Goal: Navigation & Orientation: Find specific page/section

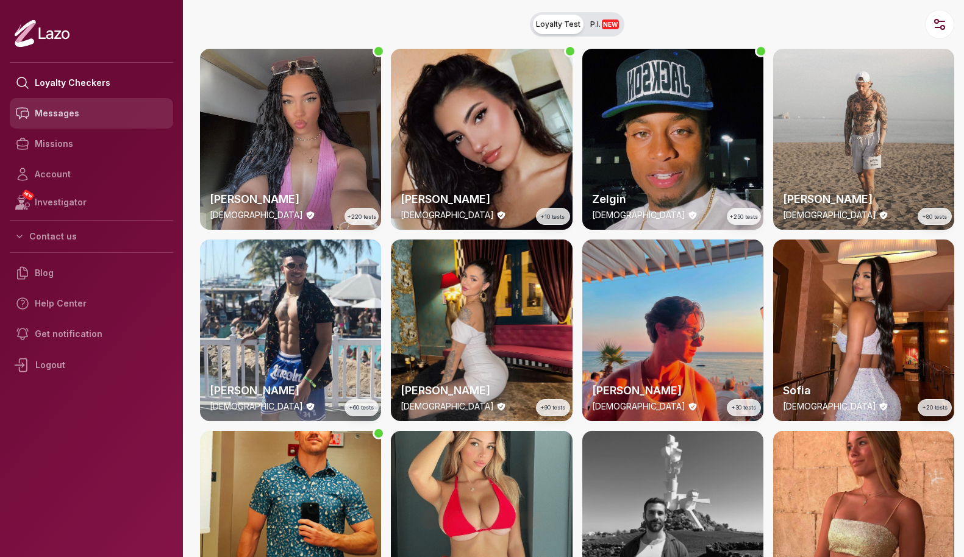
click at [64, 116] on link "Messages" at bounding box center [91, 113] width 163 height 30
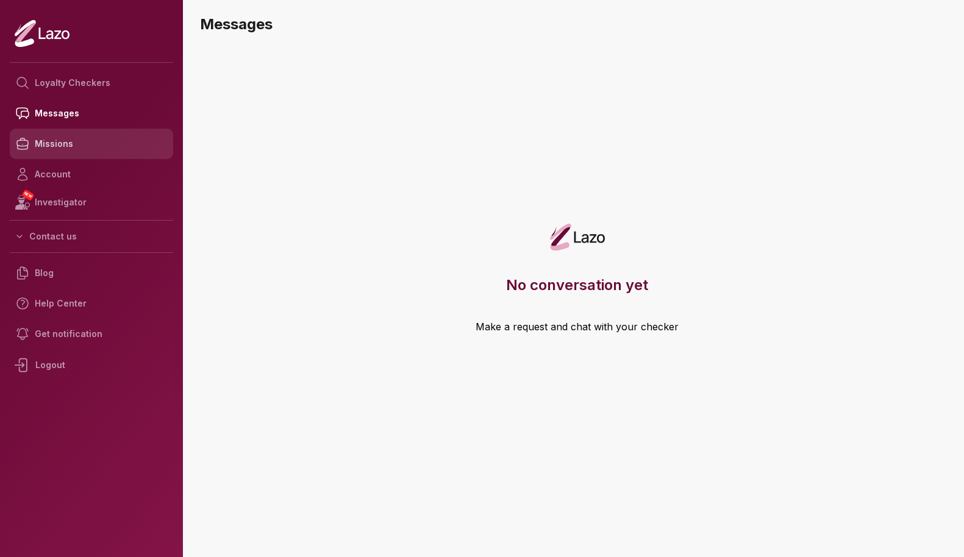
click at [74, 141] on link "Missions" at bounding box center [91, 144] width 163 height 30
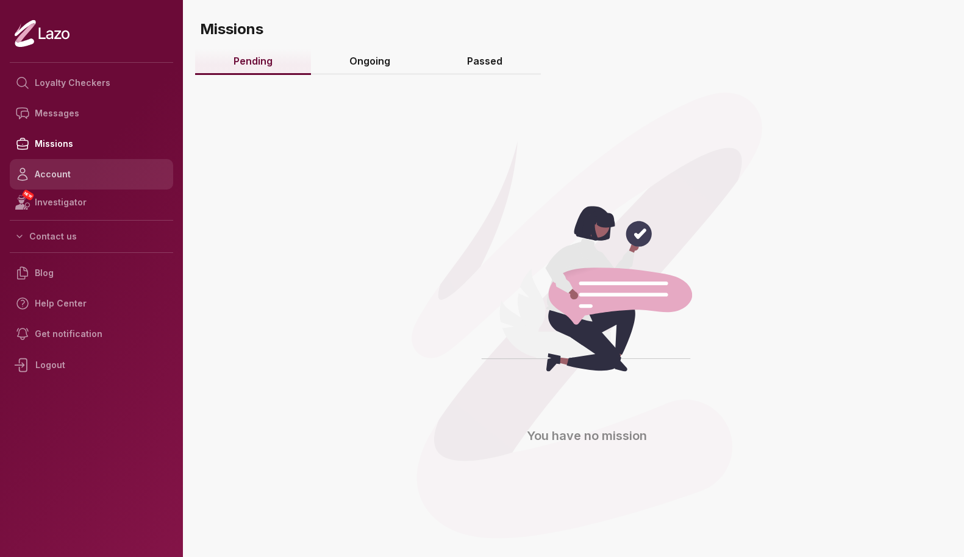
click at [76, 174] on link "Account" at bounding box center [91, 174] width 163 height 30
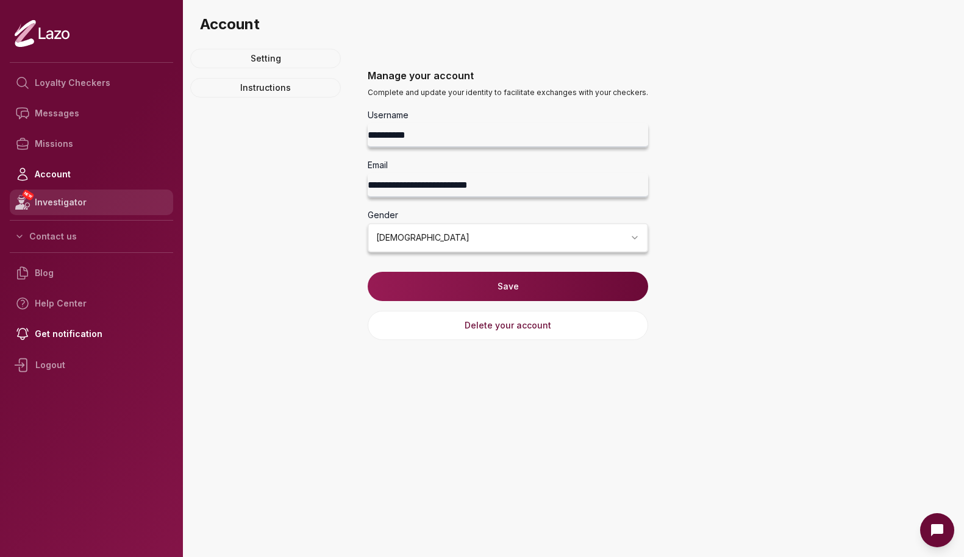
click at [73, 204] on link "NEW Investigator" at bounding box center [91, 203] width 163 height 26
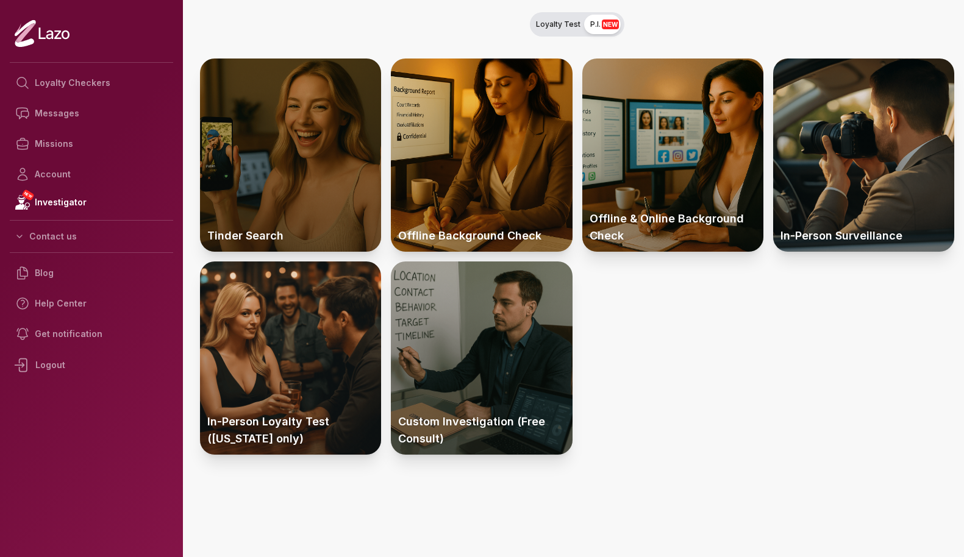
click at [300, 218] on div at bounding box center [290, 155] width 181 height 193
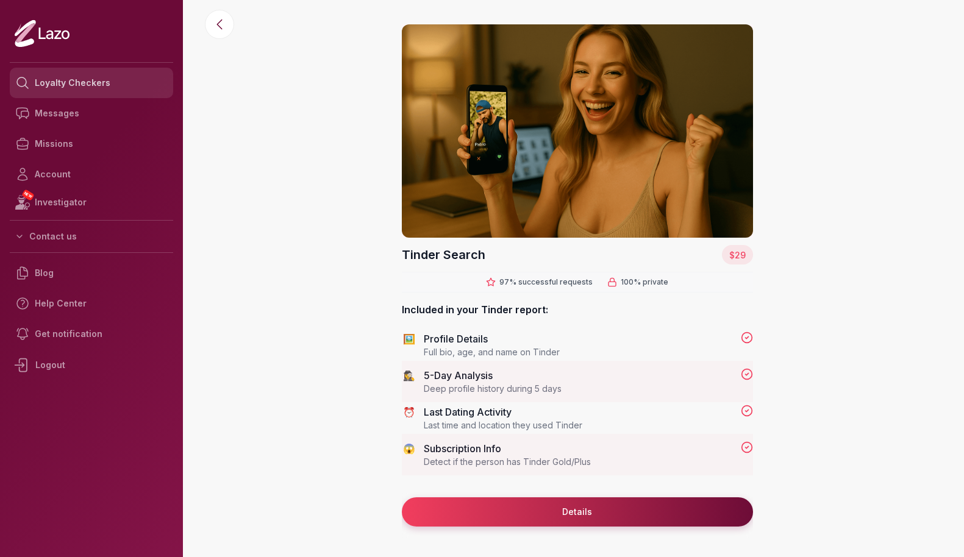
click at [81, 84] on link "Loyalty Checkers" at bounding box center [91, 83] width 163 height 30
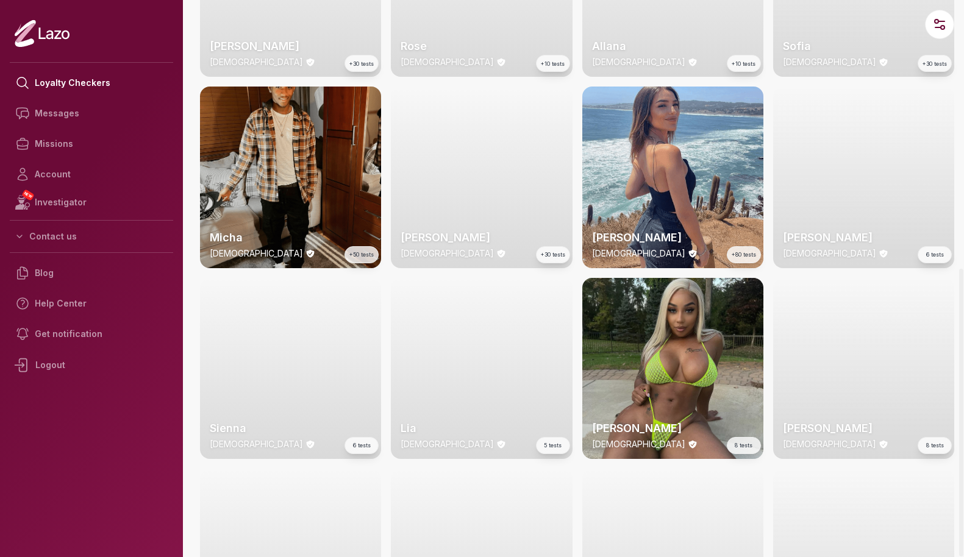
scroll to position [918, 0]
